Goal: Transaction & Acquisition: Purchase product/service

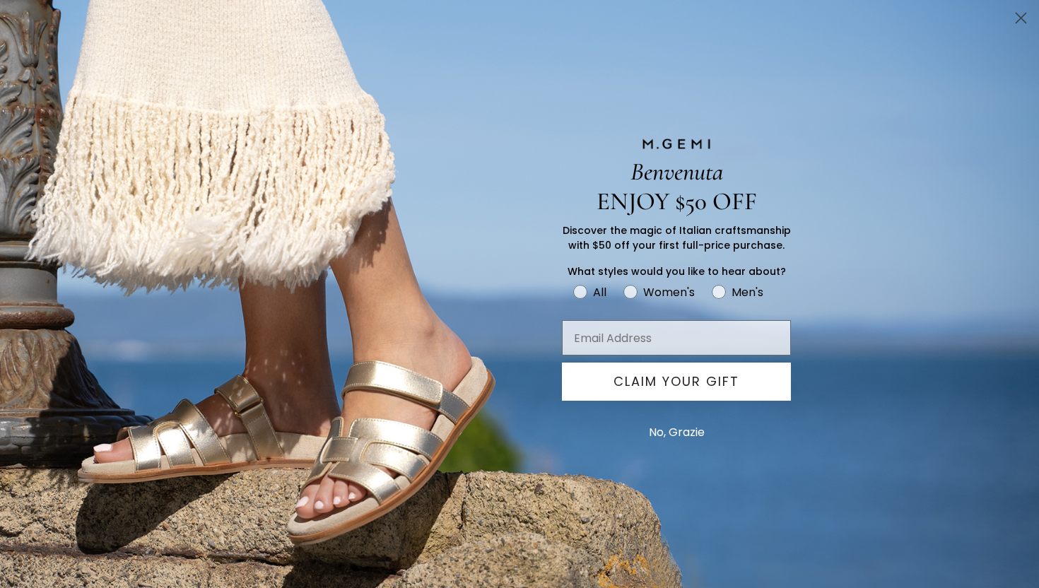
type input "carolyn@converge-studio.com"
click at [674, 428] on button "No, Grazie" at bounding box center [677, 432] width 70 height 35
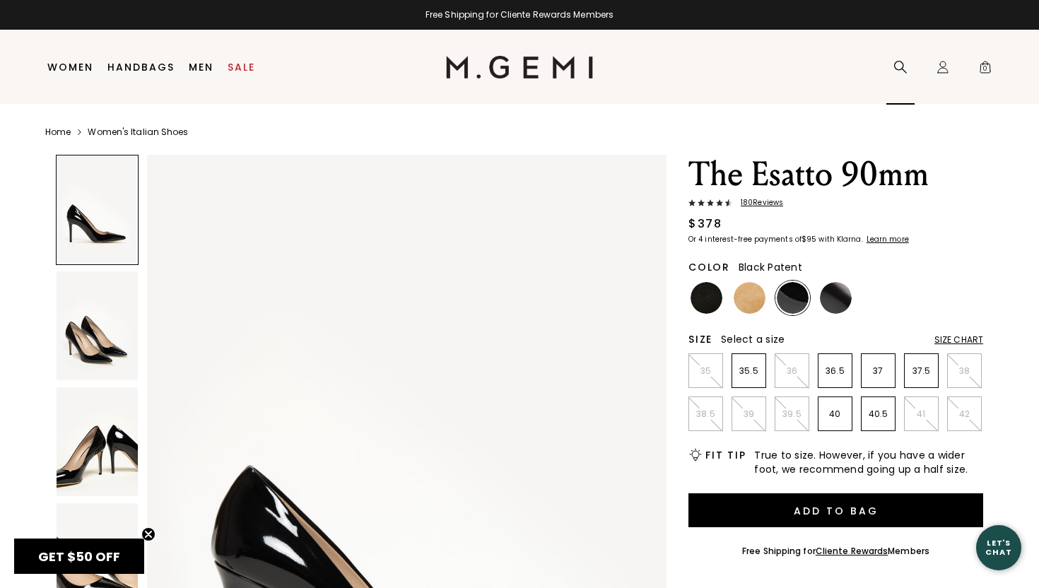
click at [901, 64] on icon at bounding box center [900, 67] width 14 height 14
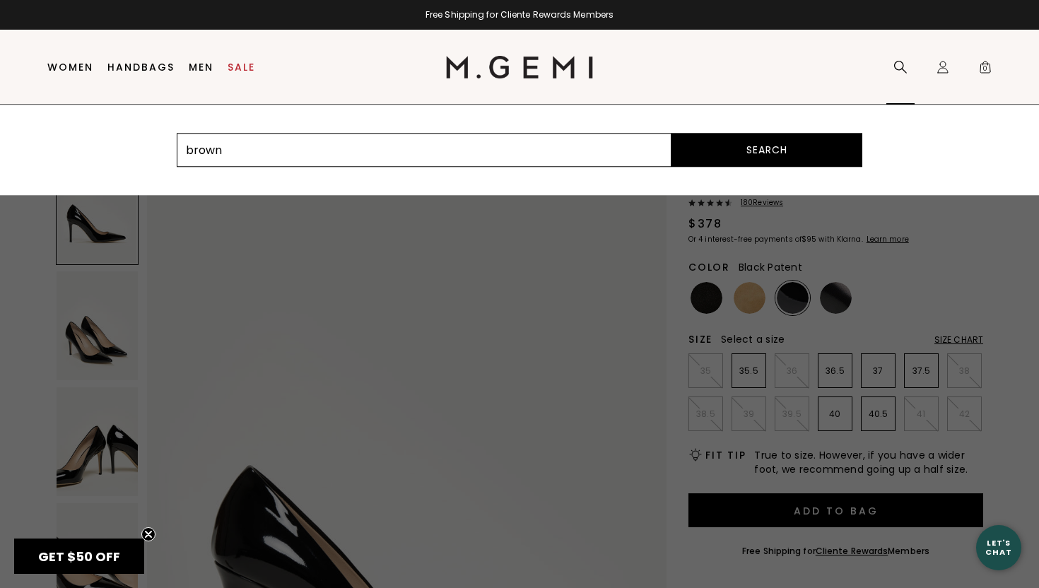
type input "brown"
click at [671, 133] on button "Search" at bounding box center [766, 150] width 191 height 34
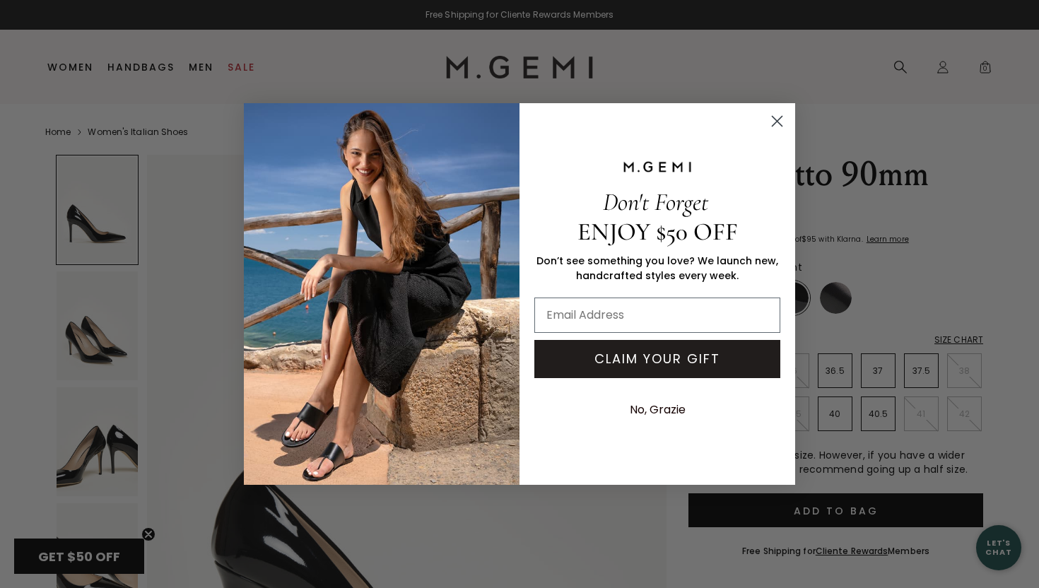
type input "carolyn@converge-studio.com"
